Goal: Check status: Check status

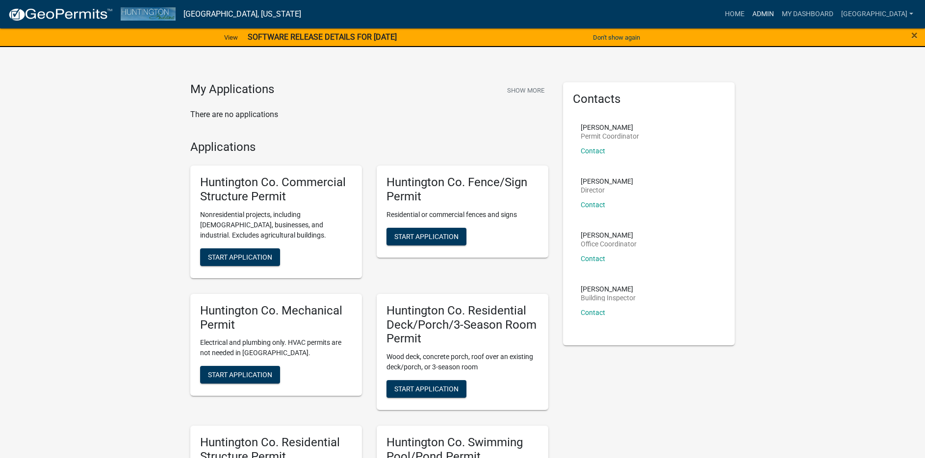
click at [756, 11] on link "Admin" at bounding box center [762, 14] width 29 height 19
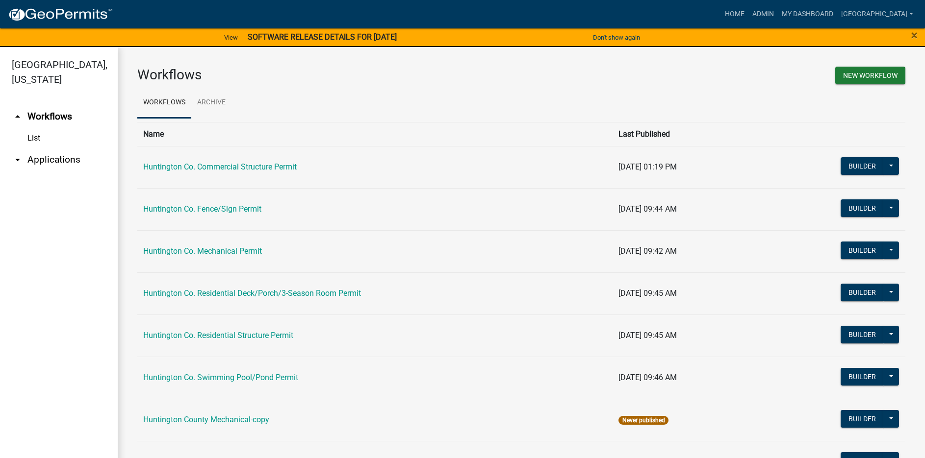
click at [33, 163] on link "arrow_drop_down Applications" at bounding box center [59, 160] width 118 height 24
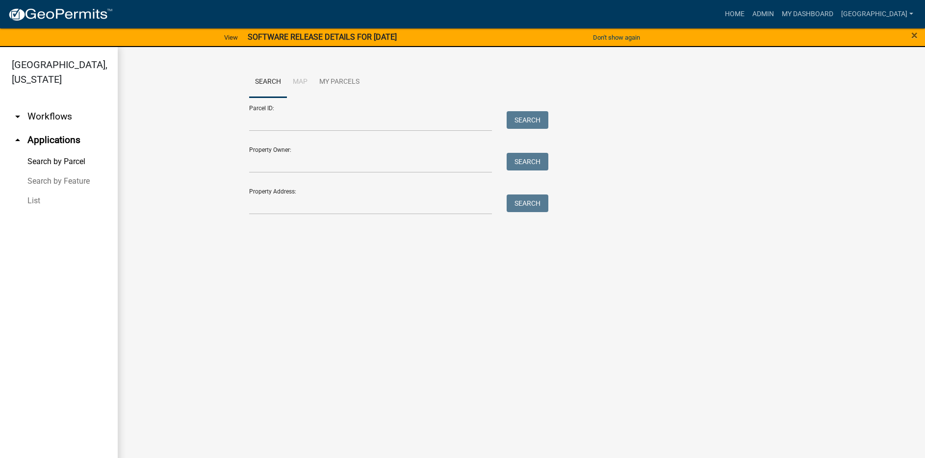
click at [35, 203] on link "List" at bounding box center [59, 201] width 118 height 20
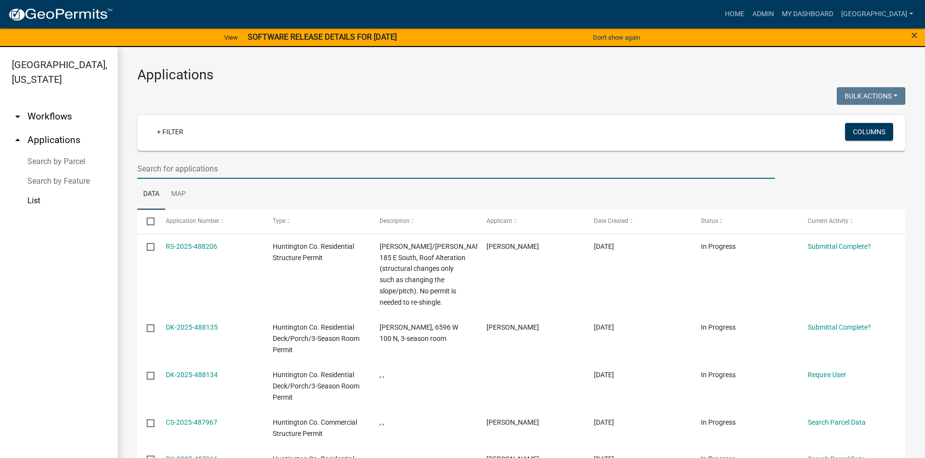
click at [196, 169] on input "text" at bounding box center [455, 169] width 637 height 20
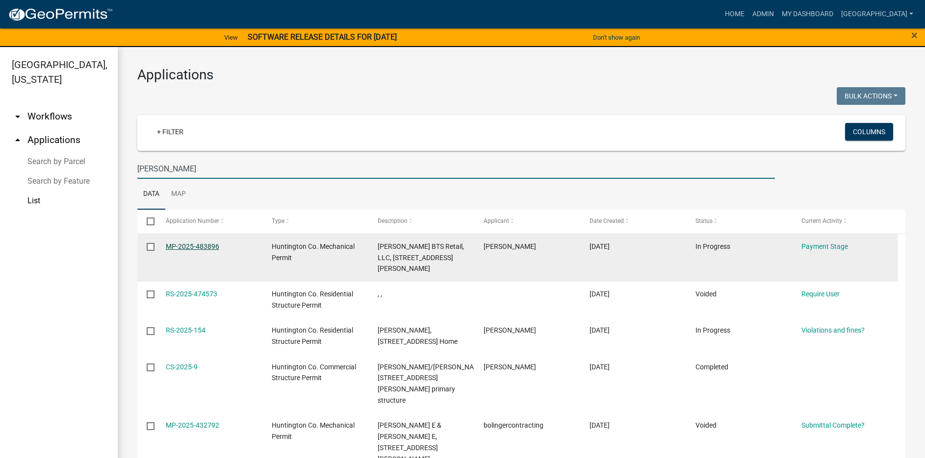
type input "[PERSON_NAME]"
click at [195, 245] on link "MP-2025-483896" at bounding box center [192, 247] width 53 height 8
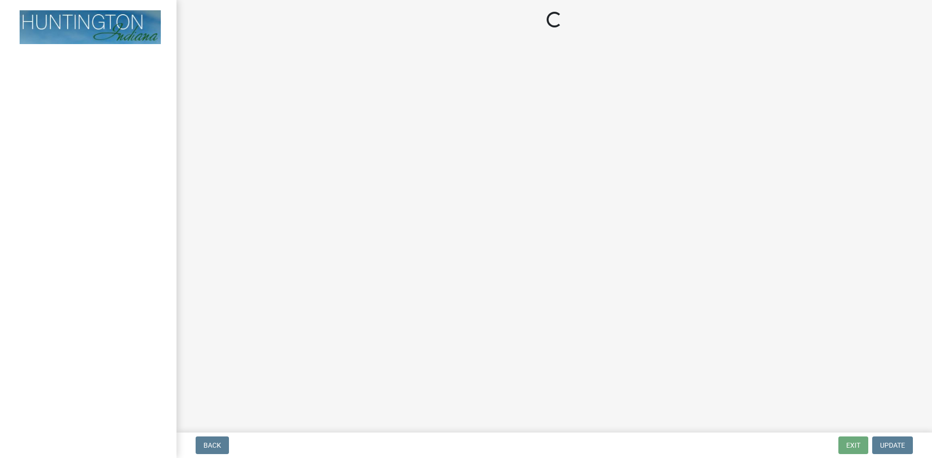
select select "3: 3"
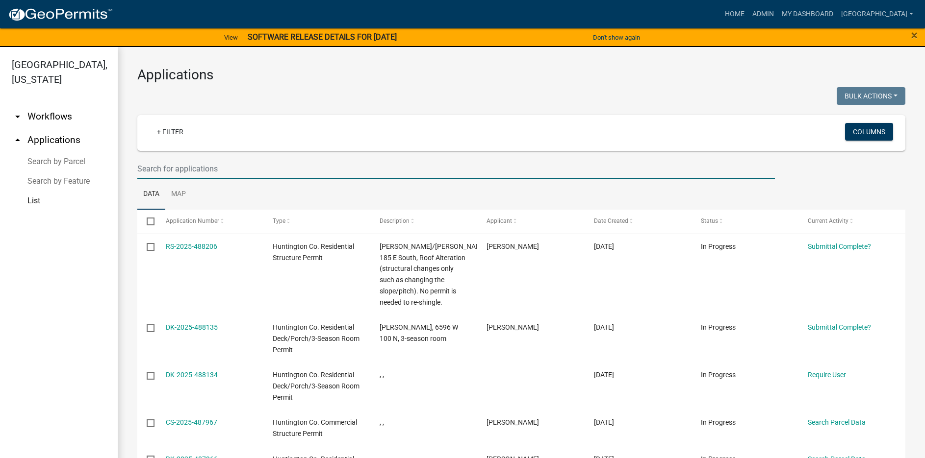
click at [176, 169] on input "text" at bounding box center [455, 169] width 637 height 20
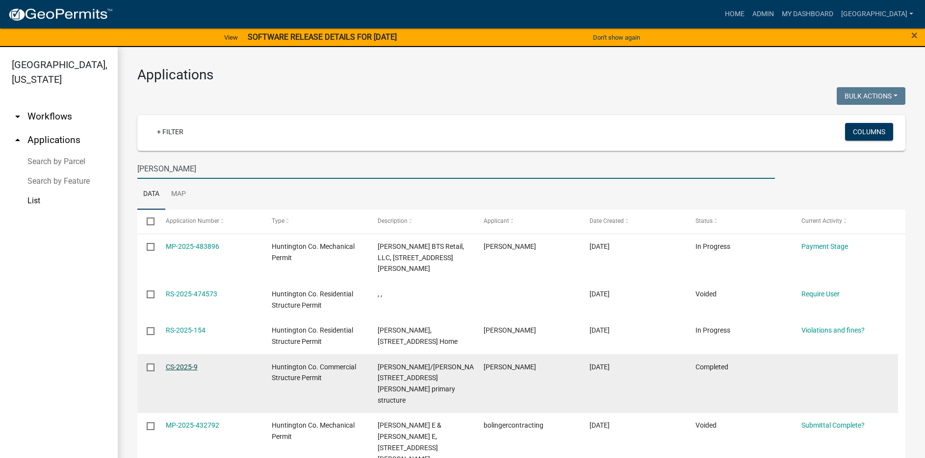
type input "[PERSON_NAME]"
click at [183, 363] on link "CS-2025-9" at bounding box center [182, 367] width 32 height 8
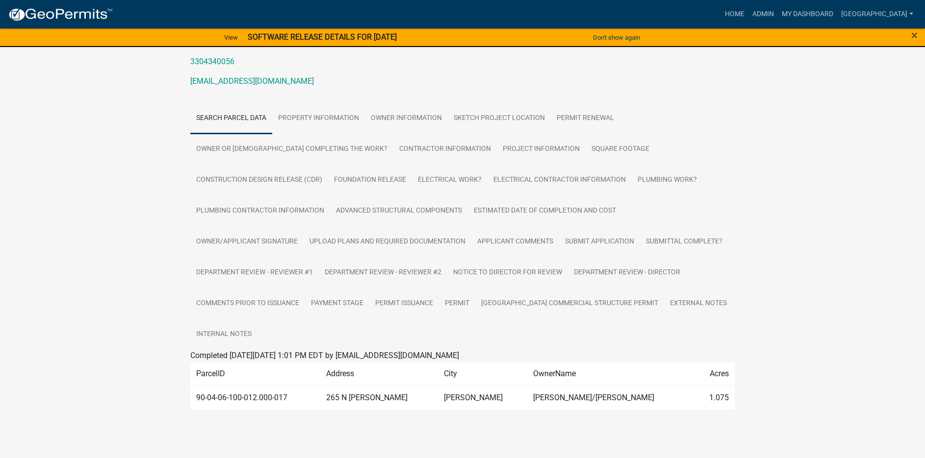
scroll to position [134, 0]
